Goal: Answer question/provide support

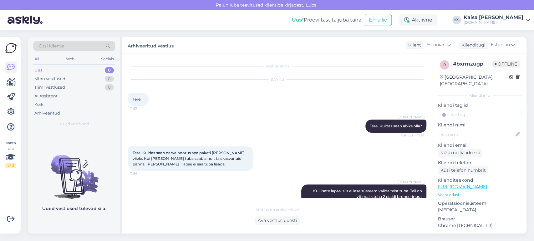
scroll to position [1476, 0]
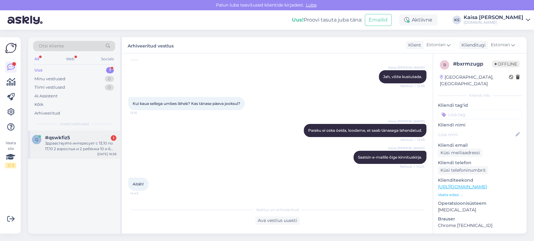
click at [80, 150] on div "Здравствуйте интересует с 13,10 по 17,10 2 взрослых и 2 ребёнка 10 и 6 лет ,зав…" at bounding box center [80, 146] width 71 height 11
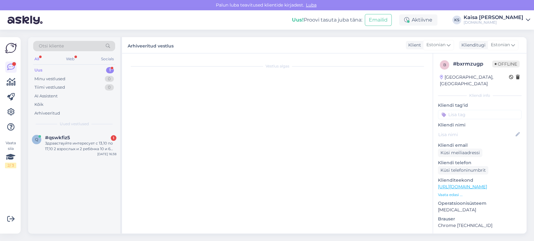
scroll to position [0, 0]
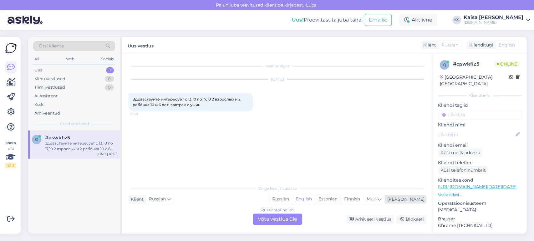
click at [341, 200] on div "Estonian" at bounding box center [328, 199] width 26 height 9
click at [293, 220] on div "Russian to Estonian Võta vestlus üle" at bounding box center [277, 219] width 49 height 11
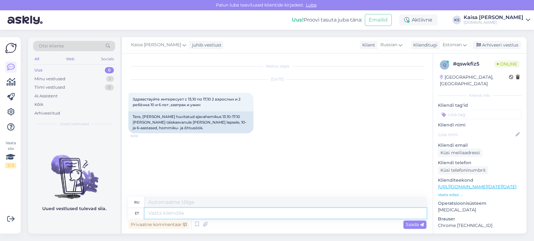
click at [291, 218] on textarea at bounding box center [285, 213] width 282 height 11
type textarea "Tere"
type textarea "Привет"
type textarea "Tere!"
type textarea "Привет!"
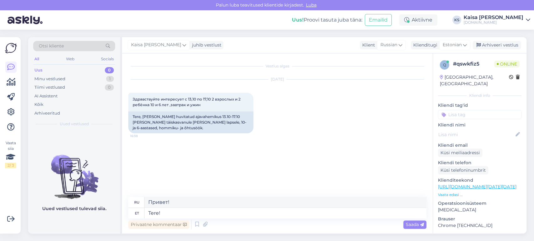
click at [454, 192] on p "Vaata edasi ..." at bounding box center [479, 195] width 83 height 6
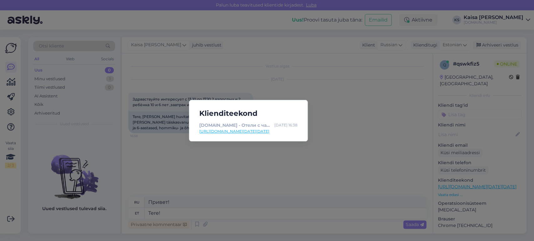
click at [285, 130] on link "[URL][DOMAIN_NAME][DATE][DATE]" at bounding box center [248, 132] width 98 height 6
click at [238, 81] on div "Klienditeekond [DOMAIN_NAME] - Отели с чарующими дополнениями [DATE] 16:38 [URL…" at bounding box center [267, 120] width 534 height 241
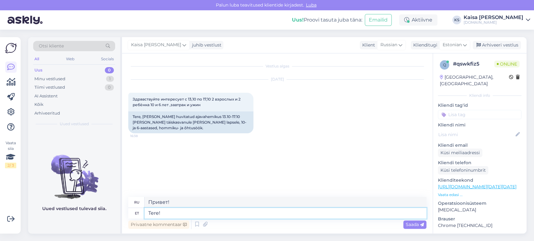
click at [225, 212] on textarea "Tere!" at bounding box center [285, 213] width 282 height 11
type textarea "Tere! Otselink pe"
type textarea "Привет! Прямая ссылка"
type textarea "Tere! Otselink peretoaga"
type textarea "Здравствуйте! Прямая ссылка на семейную комнату."
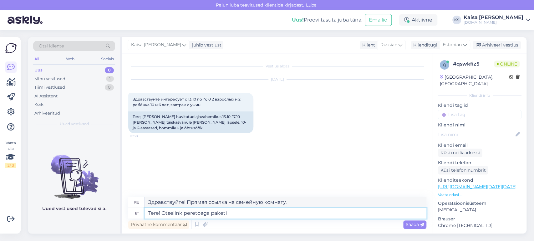
type textarea "Tere! Otselink peretoaga paketi j"
type textarea "Здравствуйте! Прямая ссылка на пакет «Семейный номер»"
type textarea "Tere! Otselink peretoaga paketi ju"
type textarea "Здравствуйте! Прямая ссылка на пакет семейного номера j"
type textarea "Tere! Otselink peretoaga paketi juurde on"
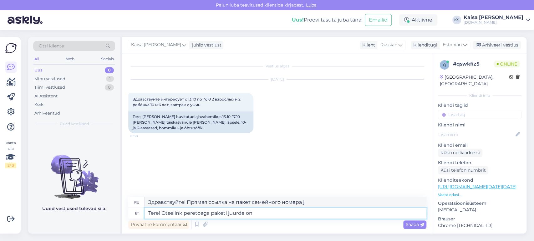
type textarea "Здравствуйте! Прямая ссылка на пакет «Семейный номер»"
type textarea "Tere! Otselink peretoaga paketi juurde on si"
type textarea "Здравствуйте! Прямая ссылка на пакет семейного номера:"
type textarea "Tere! Otselink peretoaga paketi juurde on siin:"
type textarea "Здравствуйте! Прямая ссылка на пакет «Семейный номер» здесь:"
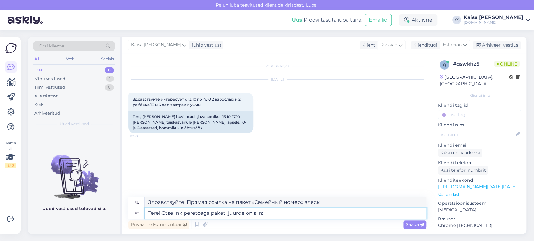
paste textarea "[URL][DOMAIN_NAME][DATE][DATE]"
type textarea "Tere! Otselink peretoaga paketi juurde on siin: [URL][DOMAIN_NAME][DATE][DATE]"
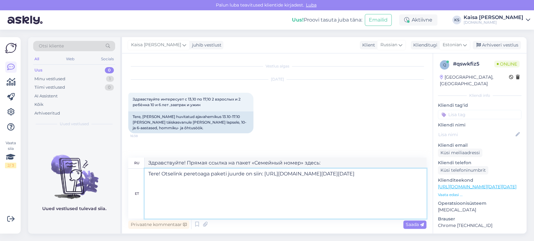
type textarea "Здравствуйте! Прямая ссылка на пакет с семейным номером здесь: [URL][DOMAIN_NAM…"
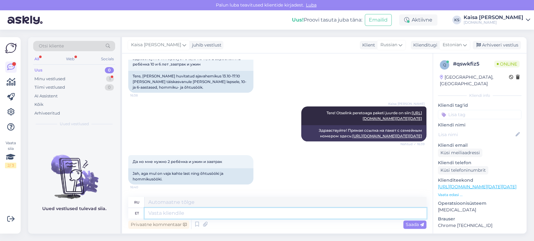
scroll to position [164, 0]
click at [200, 213] on textarea at bounding box center [285, 213] width 282 height 11
type textarea "Antud pake"
type textarea "Данный"
type textarea "Antud paketilingis on"
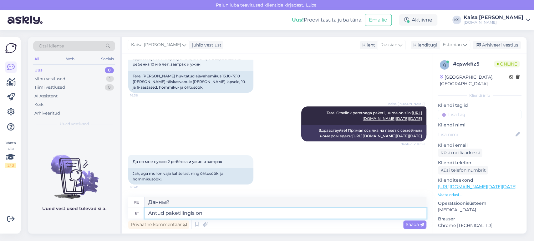
type textarea "В данной ссылке на пакет"
type textarea "Antud paketilingis on 2"
type textarea "Данная ссылка на пакет содержит"
type textarea "Antud paketilingis on 2 las"
type textarea "Эта ссылка на пакет содержит 2"
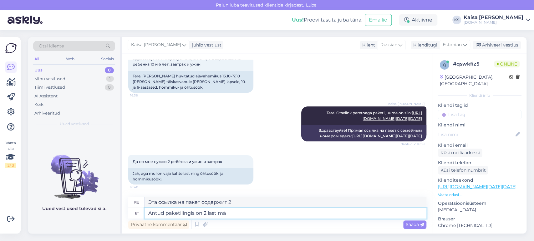
type textarea "Antud paketilingis on 2 last mär"
type textarea "В этой пакетной ссылке 2 ребенка."
type textarea "Antud paketilingis on 2 last märgitud ni"
type textarea "В этой ссылке на пакет указаны 2 ребенка."
type textarea "Antud paketilingis on 2 last märgitud ning"
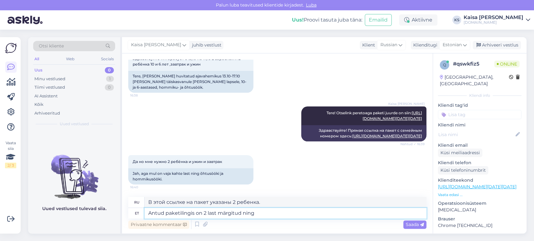
type textarea "В этой ссылке на пакет указано 2 ребенка и"
type textarea "Antud paketilingis on 2 last märgitud ning mõlemad sö"
type textarea "Ссылка на пакет содержит 2 детей, оба из которых указаны."
type textarea "Antud paketilingis on 2 last märgitud ning mõlemad söögikorrad pak"
type textarea "Приведенная ссылка на пакет включает двоих детей и оба приема пищи."
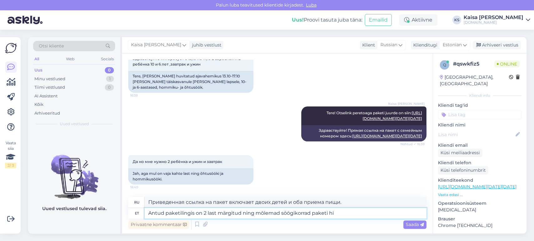
type textarea "Antud paketilingis on 2 last märgitud ning mõlemad söögikorrad paketi hin"
type textarea "Приведенная ссылка на пакет включает размещение 2 детей, и оба приема пищи вклю…"
type textarea "Antud paketilingis on 2 last märgitud ning mõlemad söögikorrad paketi hinnas."
type textarea "Приведенная ссылка на пакет включает размещение 2 детей, и оба приема пищи вклю…"
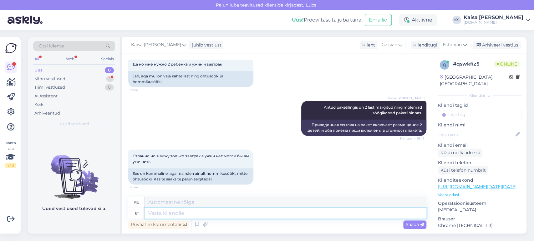
scroll to position [158, 0]
click at [357, 41] on link "[URL][DOMAIN_NAME][DATE][DATE]" at bounding box center [387, 38] width 70 height 5
click at [276, 212] on textarea at bounding box center [285, 213] width 282 height 11
paste textarea "[URL][DOMAIN_NAME][DATE][DATE]"
type textarea "[URL][DOMAIN_NAME][DATE][DATE]"
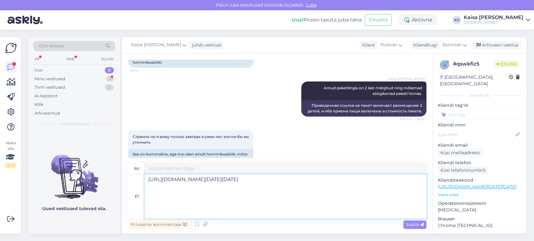
type textarea "[URL][DOMAIN_NAME][DATE][DATE]"
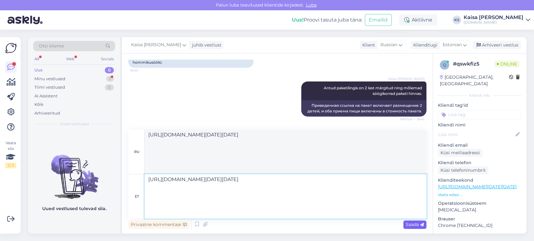
type textarea "[URL][DOMAIN_NAME][DATE][DATE]"
click at [407, 222] on span "Saada" at bounding box center [415, 225] width 18 height 6
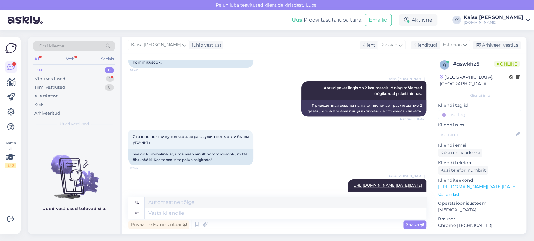
scroll to position [423, 0]
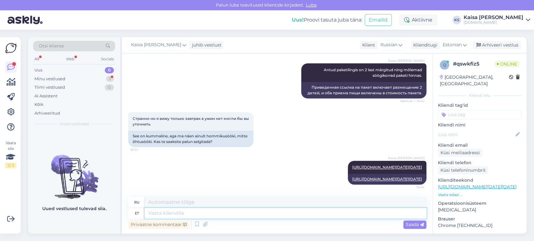
click at [381, 216] on textarea at bounding box center [285, 213] width 282 height 11
type textarea "Vabandan"
type textarea "Мне жаль."
type textarea "Vabandan, s"
type textarea "Мне жаль,"
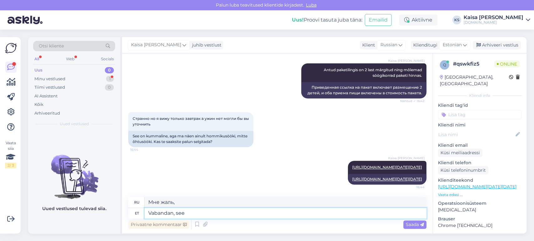
type textarea "Vabandan, see"
type textarea "Извините, что"
type textarea "Vabandan, see on"
type textarea "Извините, это так"
type textarea "Vabandan, see on õige."
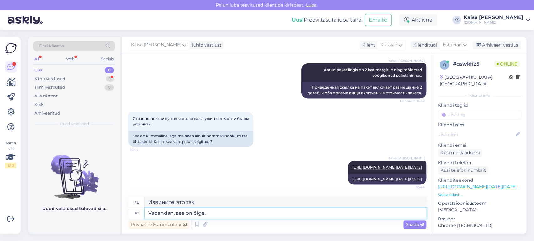
type textarea "Извините, это так."
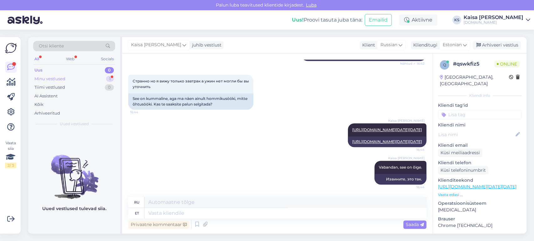
click at [109, 79] on div "1" at bounding box center [110, 79] width 8 height 6
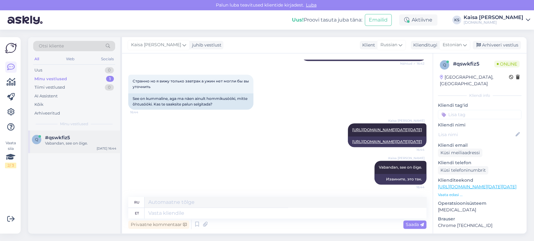
click at [92, 142] on div "Vabandan, see on õige." at bounding box center [80, 144] width 71 height 6
click at [196, 158] on div "Kaisa [PERSON_NAME] Vabandan, see on õige. 16:44 Извините, это так." at bounding box center [277, 173] width 298 height 38
